Goal: Obtain resource: Download file/media

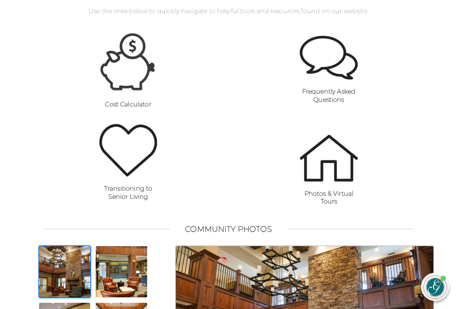
scroll to position [540, 0]
click at [139, 86] on img at bounding box center [128, 61] width 58 height 61
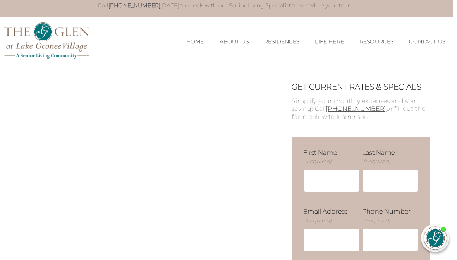
scroll to position [0, 4]
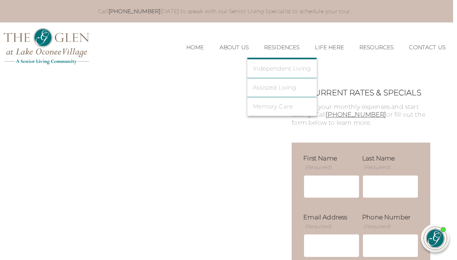
click at [292, 68] on link "Independent Living" at bounding box center [282, 68] width 58 height 7
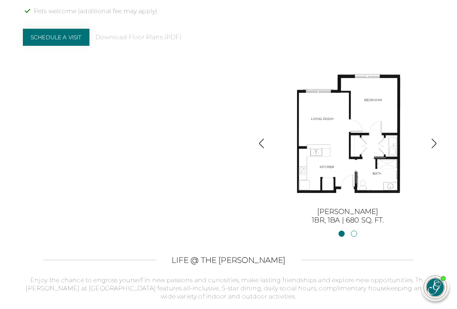
scroll to position [776, 0]
click at [436, 218] on section "Independent Living Apartments in Greensboro, GA The Glen at Lake Oconee Village…" at bounding box center [228, 42] width 457 height 365
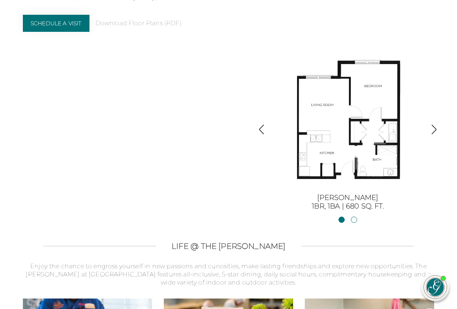
scroll to position [790, 0]
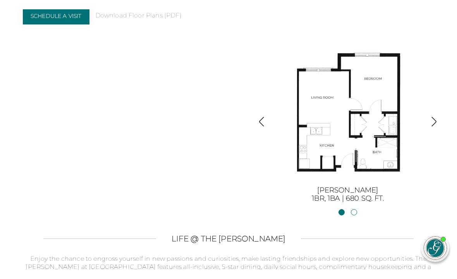
scroll to position [784, 0]
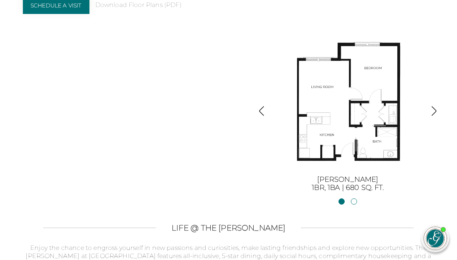
click at [435, 109] on img "button" at bounding box center [434, 111] width 10 height 10
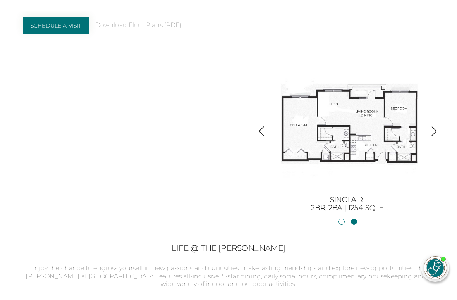
scroll to position [792, 0]
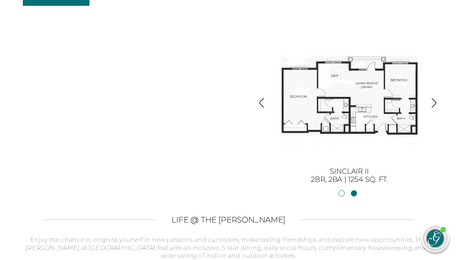
click at [437, 102] on img "button" at bounding box center [434, 103] width 10 height 10
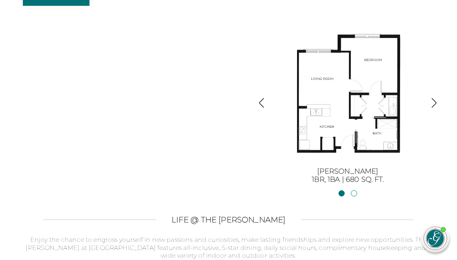
click at [261, 98] on img "button" at bounding box center [262, 103] width 10 height 10
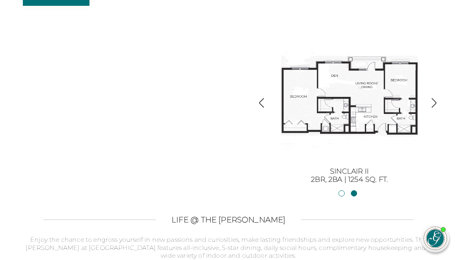
click at [261, 104] on img "button" at bounding box center [262, 103] width 10 height 10
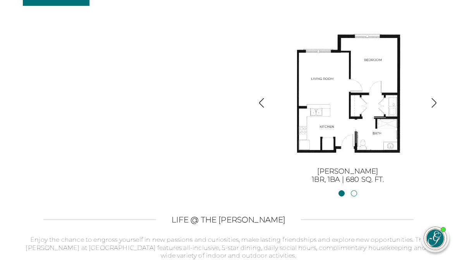
click at [406, 59] on img at bounding box center [348, 96] width 140 height 140
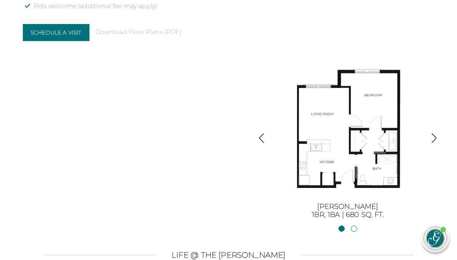
scroll to position [756, 0]
click at [112, 56] on div "Independent Living Apartments in Greensboro, GA The Glen at Lake Oconee Village…" at bounding box center [229, 37] width 412 height 365
click at [163, 29] on link "Download Floor Plans (PDF)" at bounding box center [138, 33] width 86 height 8
